Goal: Task Accomplishment & Management: Use online tool/utility

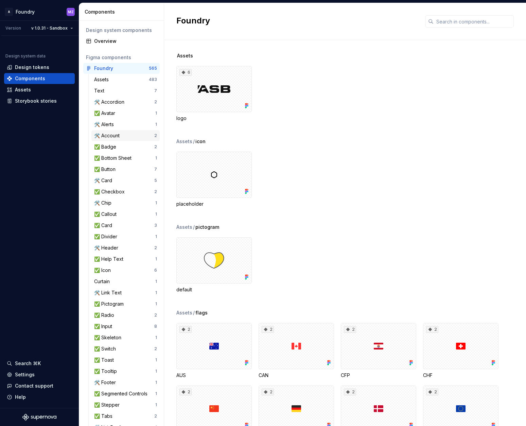
click at [121, 136] on div "🛠️ Account" at bounding box center [108, 135] width 28 height 7
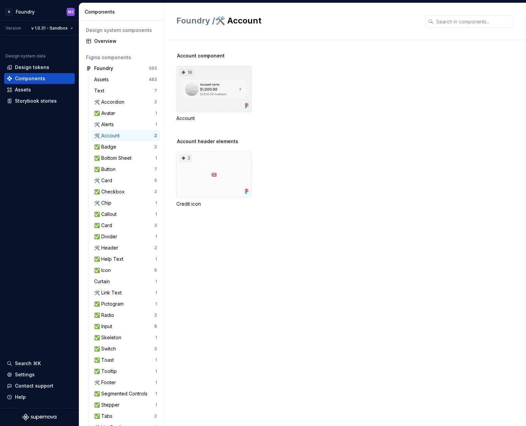
click at [227, 93] on div "18" at bounding box center [213, 89] width 75 height 46
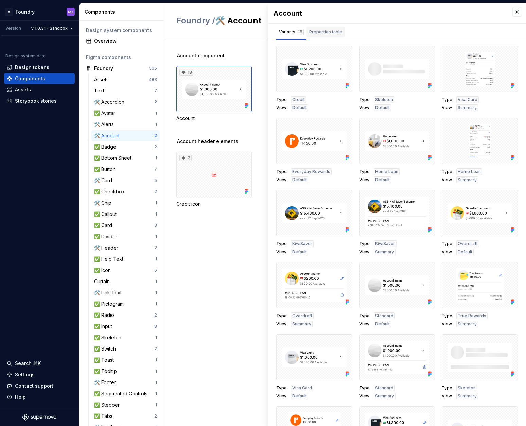
click at [326, 29] on div "Properties table" at bounding box center [325, 32] width 33 height 7
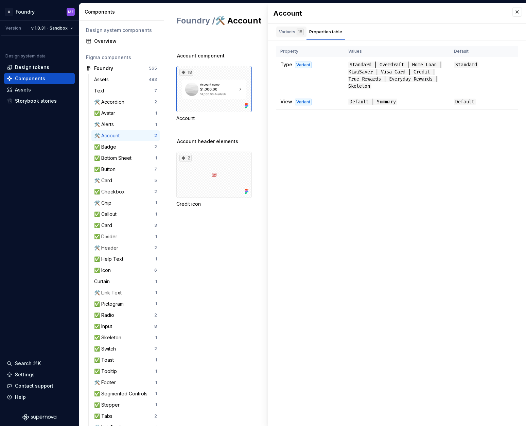
click at [290, 30] on div "Variants 18" at bounding box center [291, 32] width 25 height 7
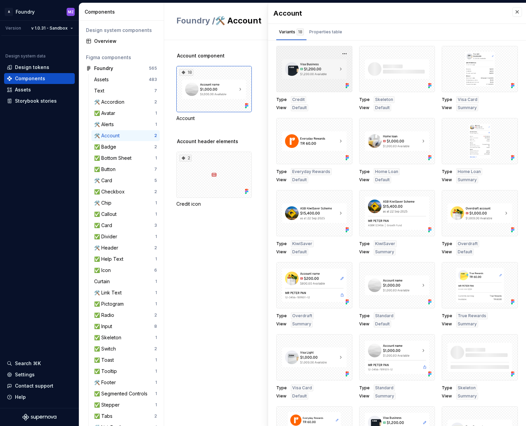
click at [313, 75] on div at bounding box center [314, 69] width 76 height 46
click at [341, 51] on button "button" at bounding box center [345, 54] width 10 height 10
click at [330, 67] on div "Open in [GEOGRAPHIC_DATA]" at bounding box center [323, 74] width 44 height 20
click at [333, 31] on div "Properties table" at bounding box center [325, 32] width 33 height 7
